Goal: Information Seeking & Learning: Learn about a topic

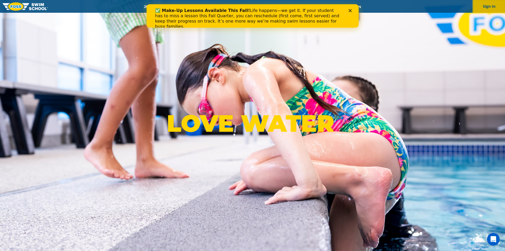
click at [485, 5] on button "Sign In" at bounding box center [490, 6] width 32 height 13
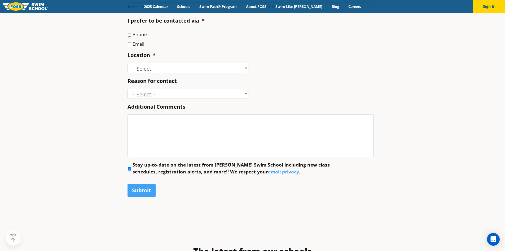
scroll to position [398, 0]
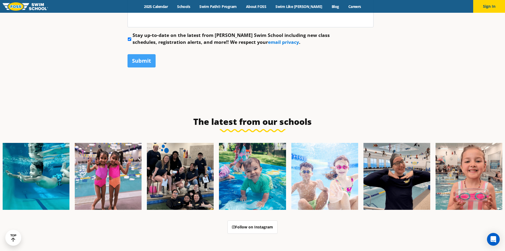
click at [268, 41] on link "email privacy" at bounding box center [283, 42] width 31 height 6
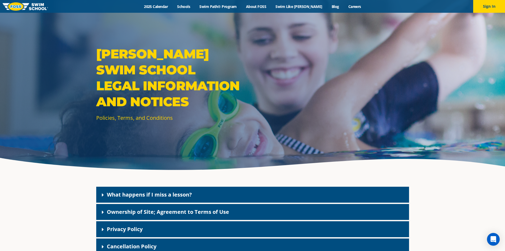
click at [121, 194] on link "What happens if I miss a lesson?" at bounding box center [149, 194] width 85 height 7
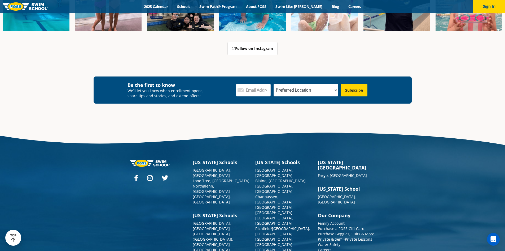
scroll to position [531, 0]
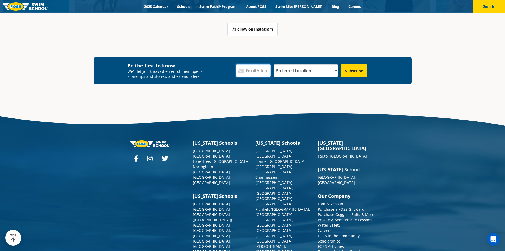
click at [271, 71] on input "Email Address *" at bounding box center [253, 70] width 35 height 13
click at [402, 150] on div "Colorado Schools Castle Rock, CO Lone Tree, CO Northglenn, CO Westminster, CO I…" at bounding box center [252, 246] width 313 height 212
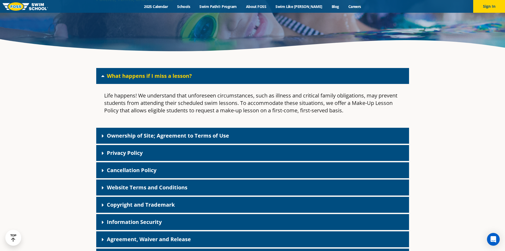
scroll to position [99, 0]
